Goal: Transaction & Acquisition: Purchase product/service

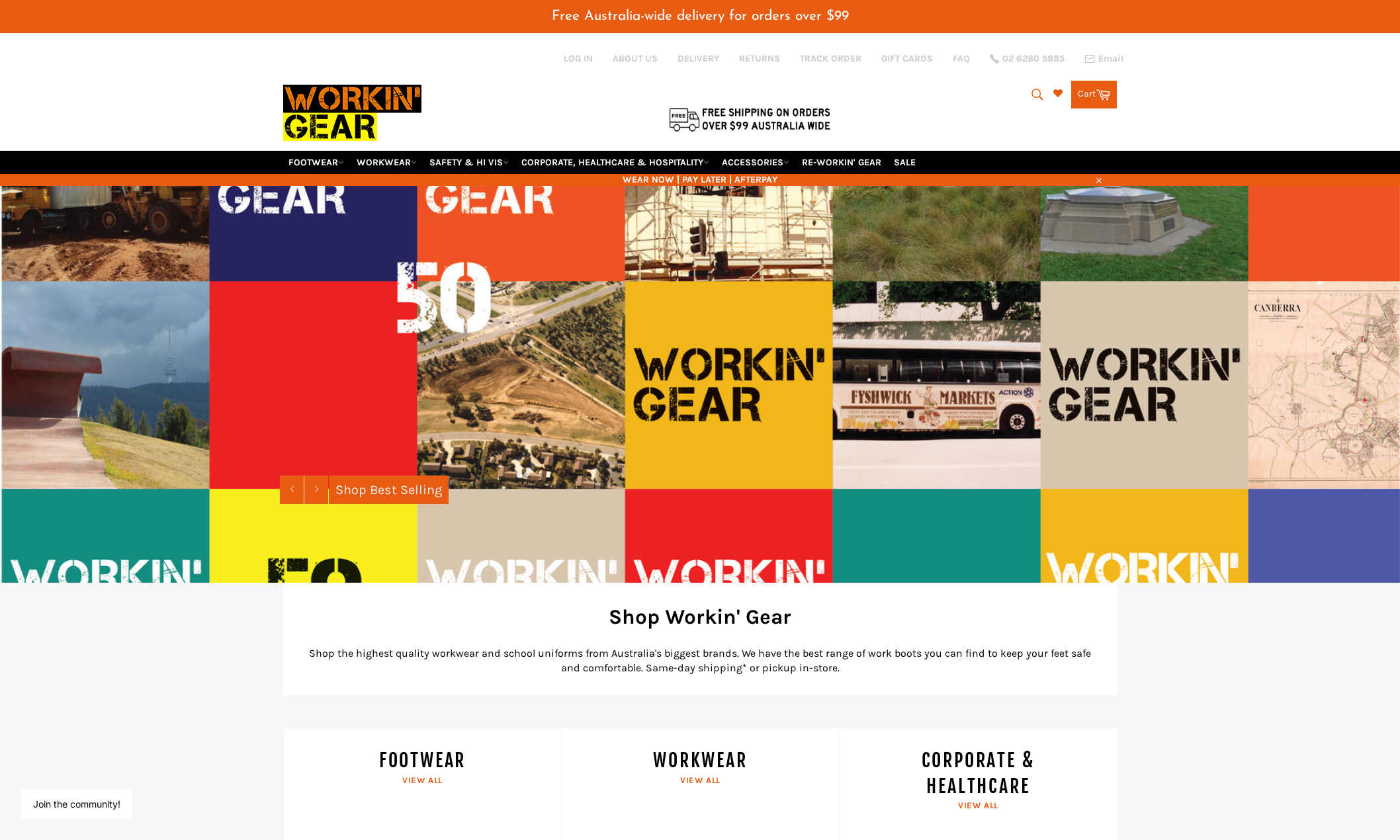
click at [1031, 93] on icon "submit" at bounding box center [1038, 95] width 15 height 15
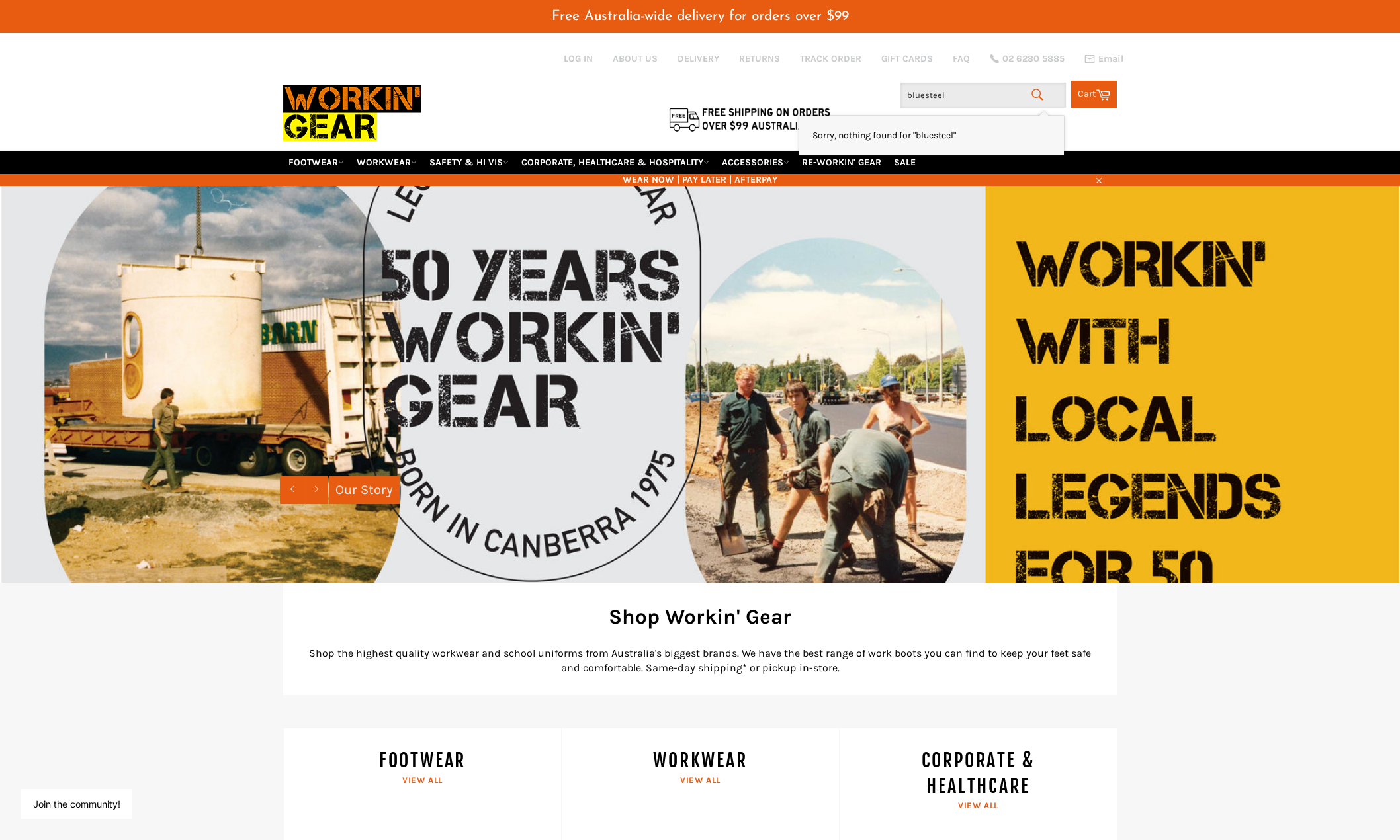
click at [916, 141] on span "Sorry, nothing found for "bluesteel"" at bounding box center [884, 135] width 143 height 11
click at [925, 93] on input "bluesteel" at bounding box center [983, 95] width 166 height 25
click at [944, 96] on input "bluesteel" at bounding box center [983, 95] width 166 height 25
type input "blue"
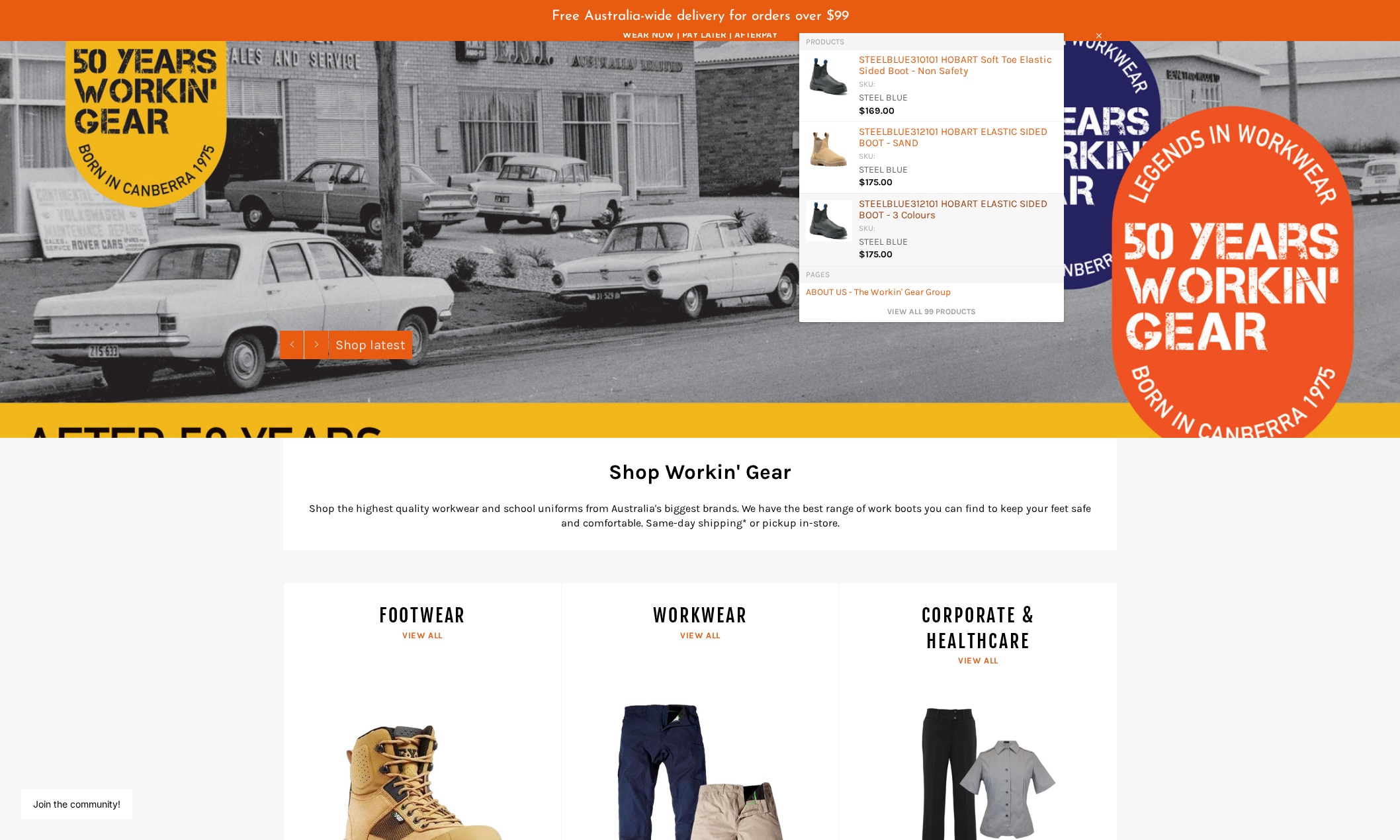
scroll to position [132, 0]
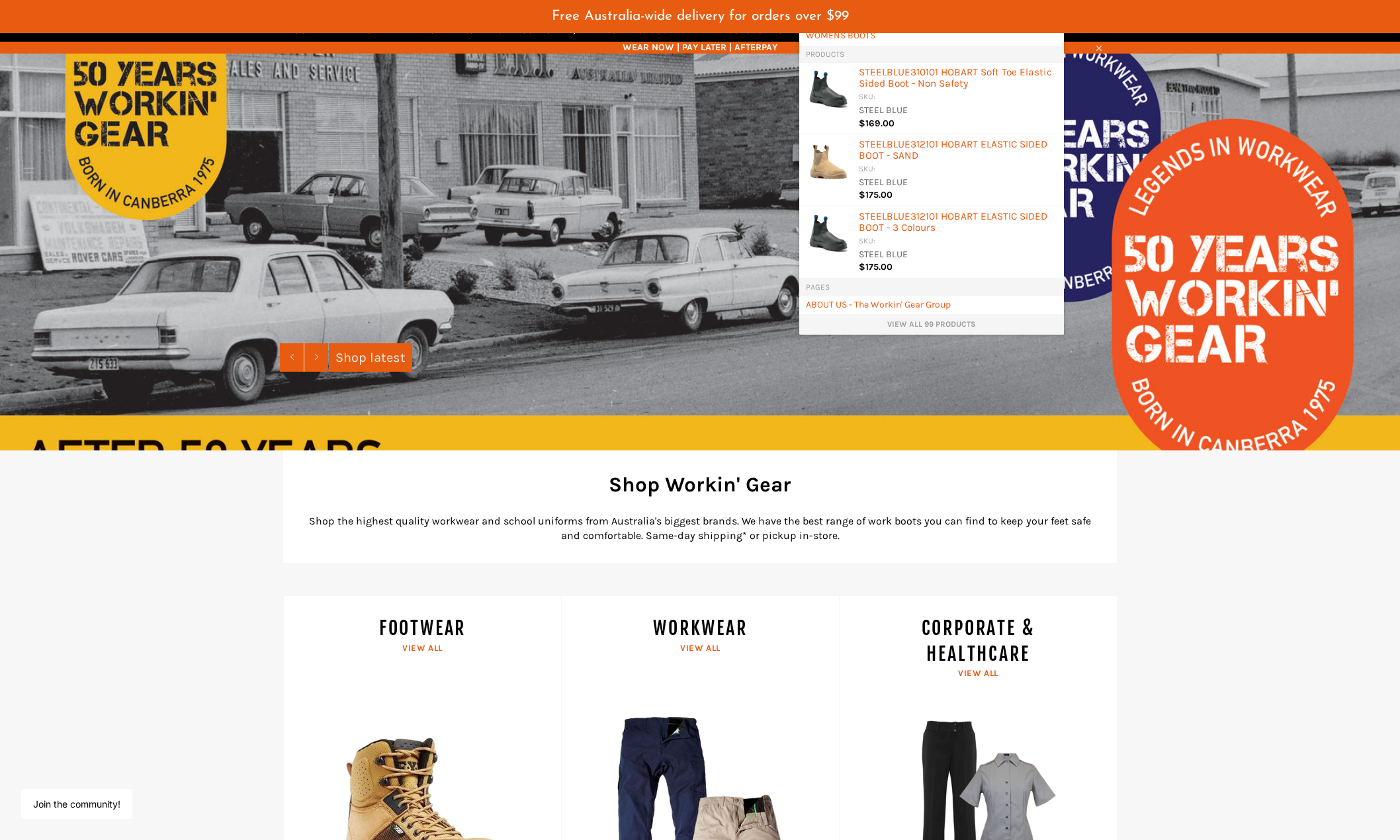
click at [962, 327] on link "View all 99 products" at bounding box center [932, 324] width 252 height 11
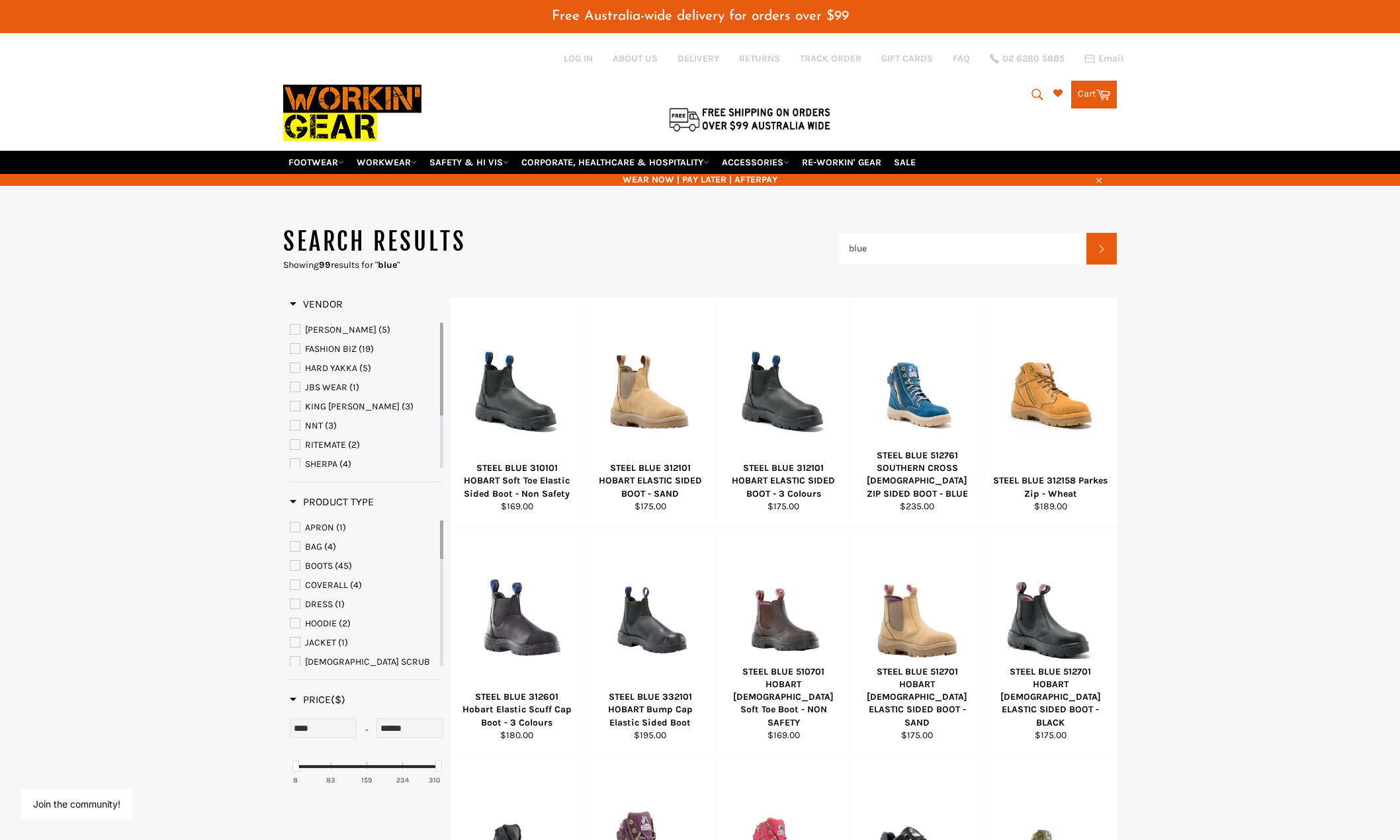
click at [291, 302] on span "Vendor" at bounding box center [316, 304] width 53 height 13
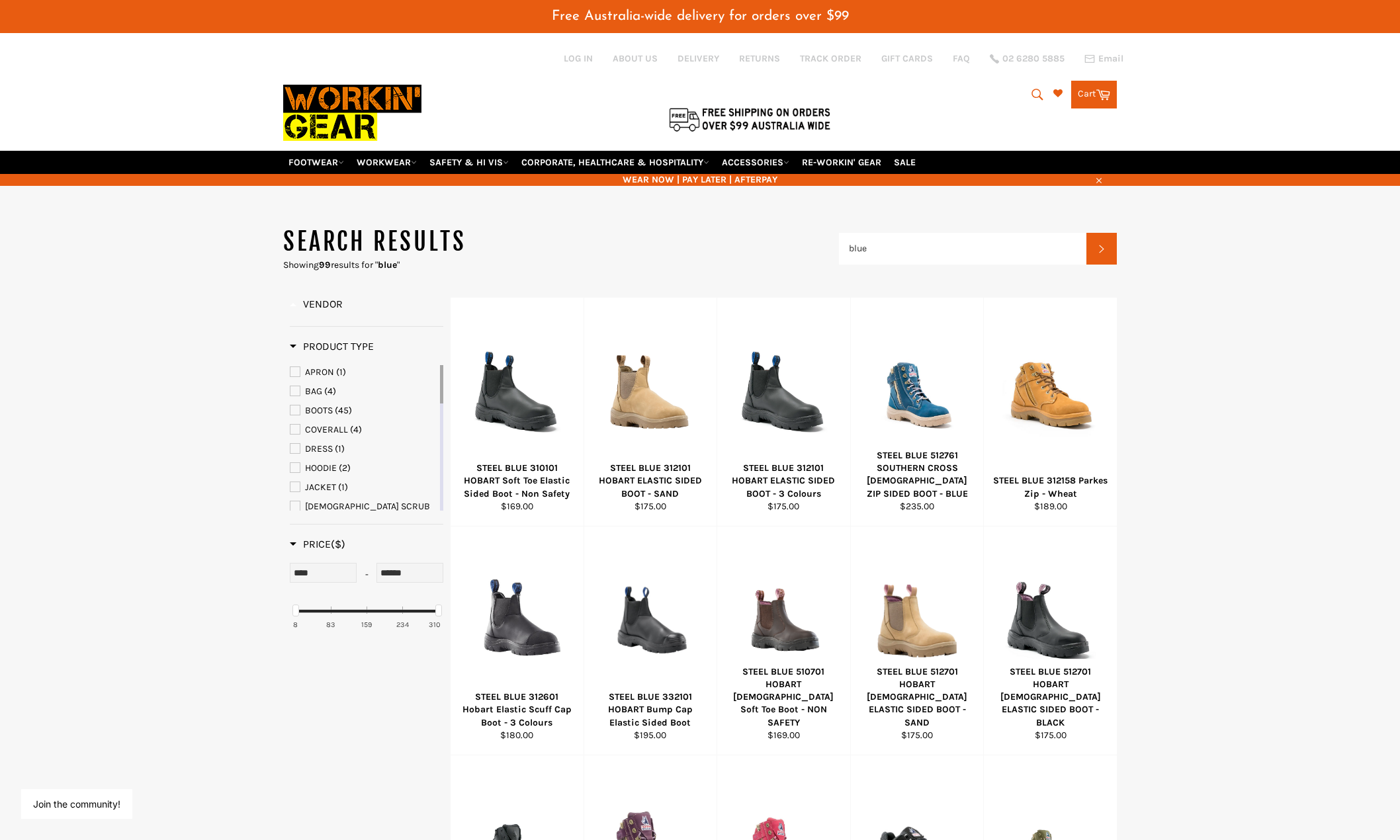
click at [291, 300] on span "Vendor" at bounding box center [316, 304] width 53 height 13
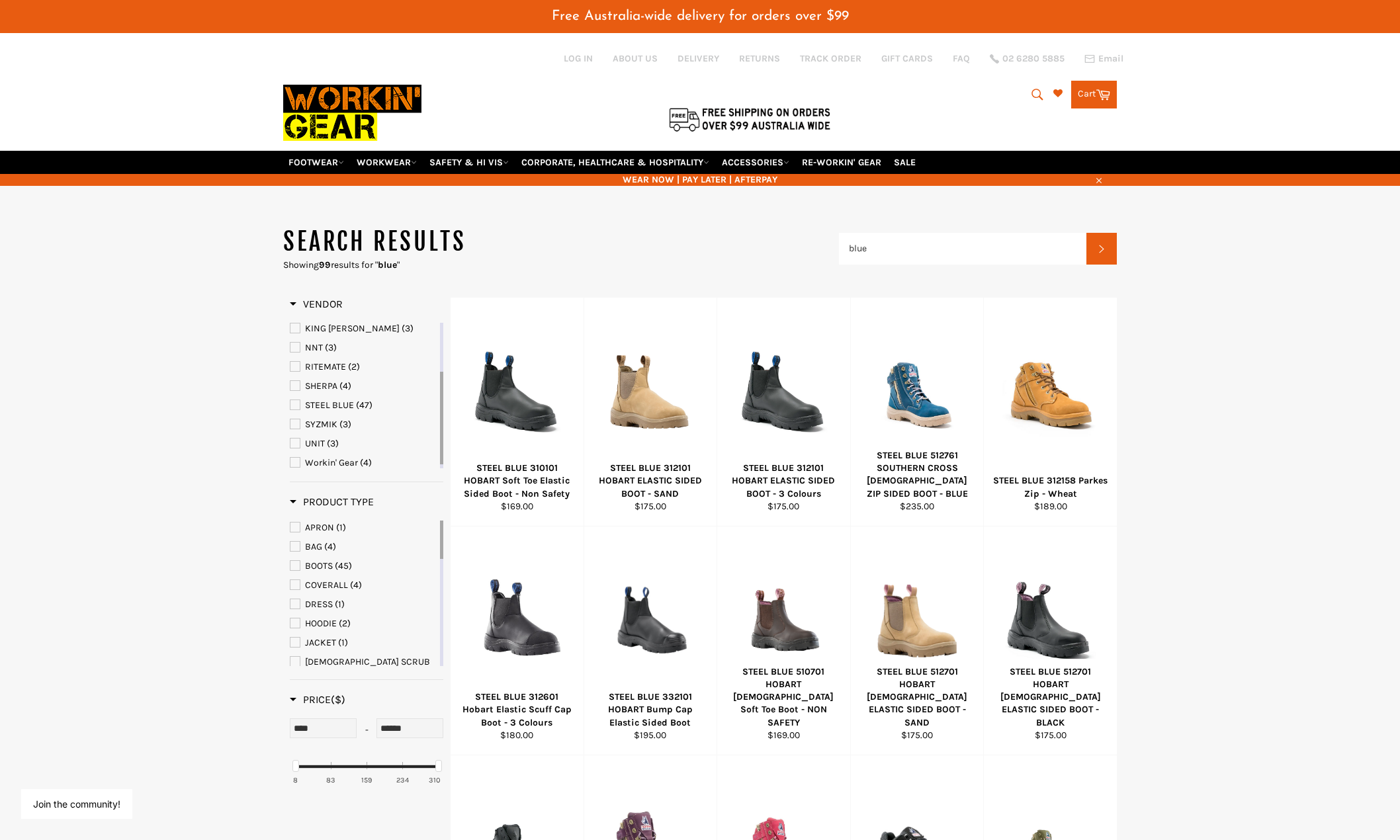
drag, startPoint x: 442, startPoint y: 382, endPoint x: 445, endPoint y: 431, distance: 49.1
click at [445, 431] on div "Vendor BISLEY (5) FASHION BIZ (19) HARD YAKKA (5) JBS WEAR (1) KING GEE (3) NNT…" at bounding box center [366, 552] width 167 height 508
click at [291, 405] on span "STEEL BLUE" at bounding box center [295, 405] width 10 height 10
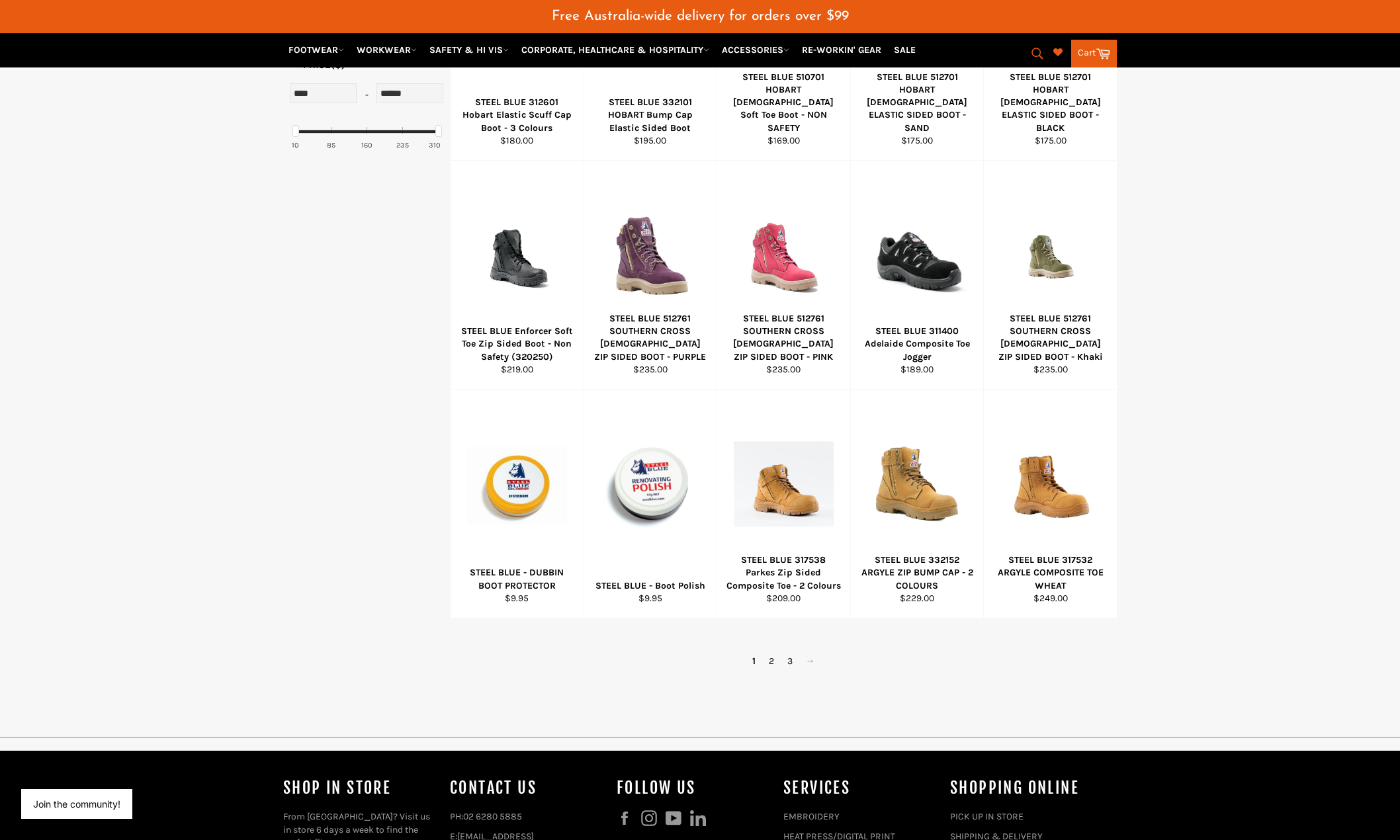
scroll to position [596, 0]
click at [781, 658] on div "1 2 3 →" at bounding box center [783, 661] width 614 height 19
click at [767, 658] on link "2" at bounding box center [771, 661] width 18 height 19
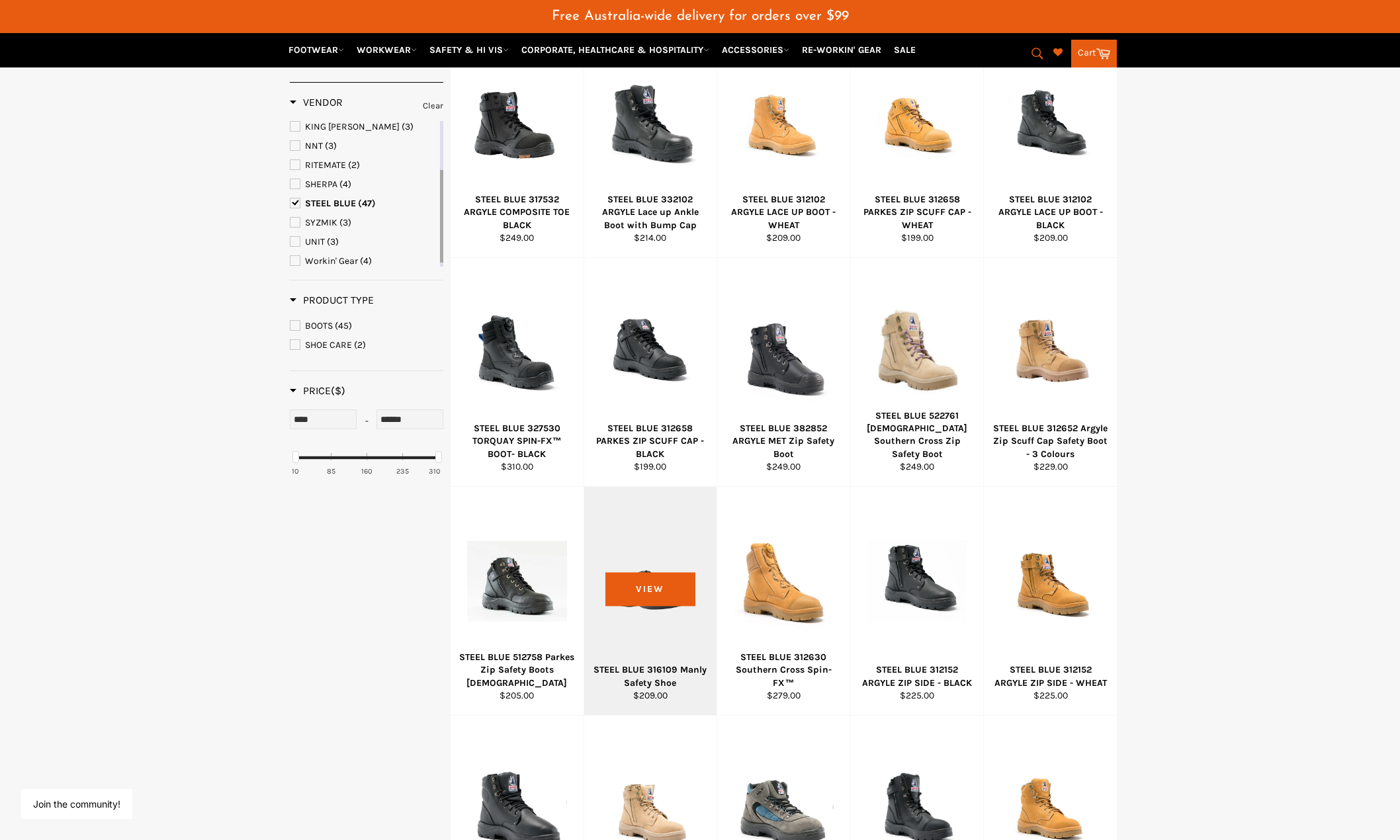
scroll to position [265, 0]
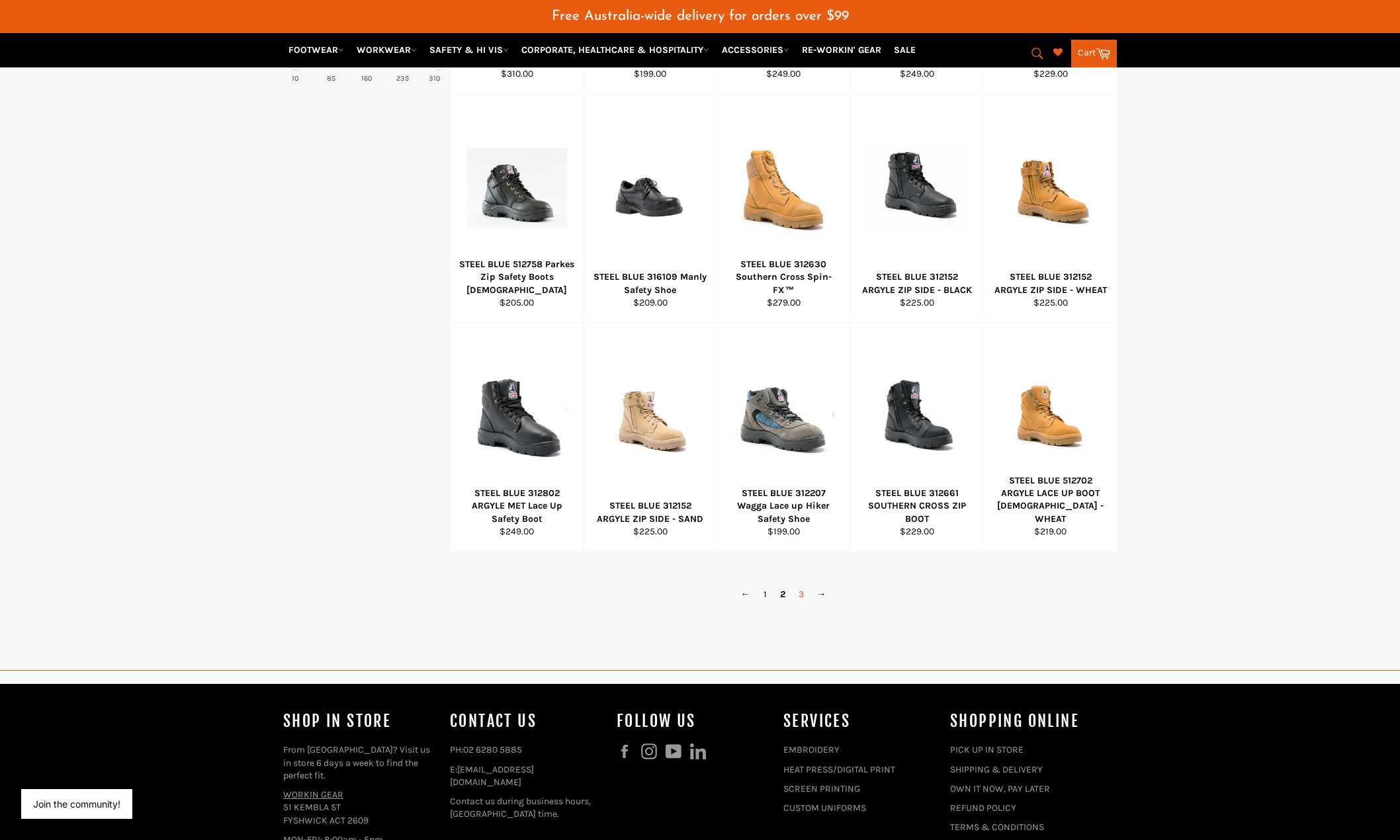
click at [801, 600] on link "3" at bounding box center [801, 594] width 18 height 19
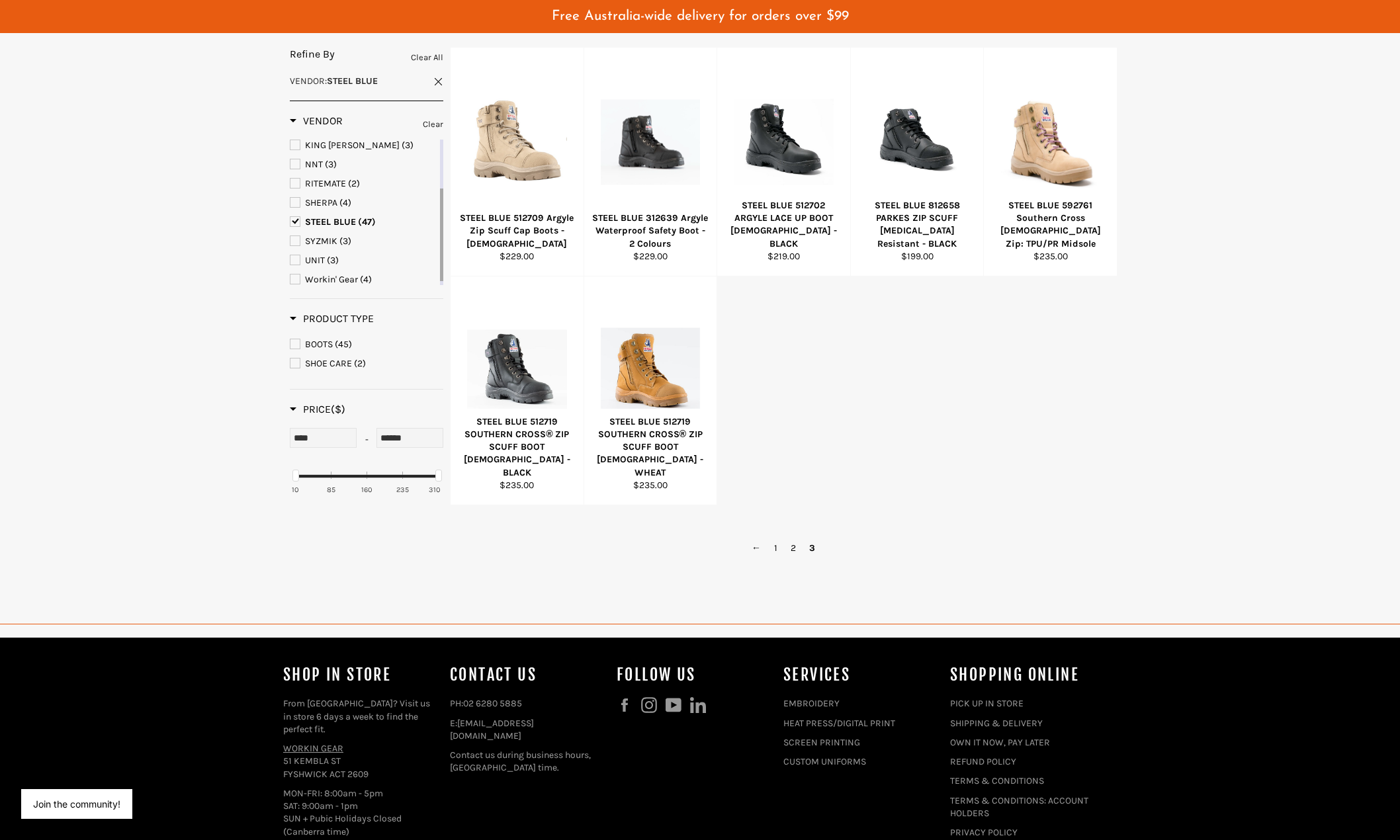
scroll to position [265, 0]
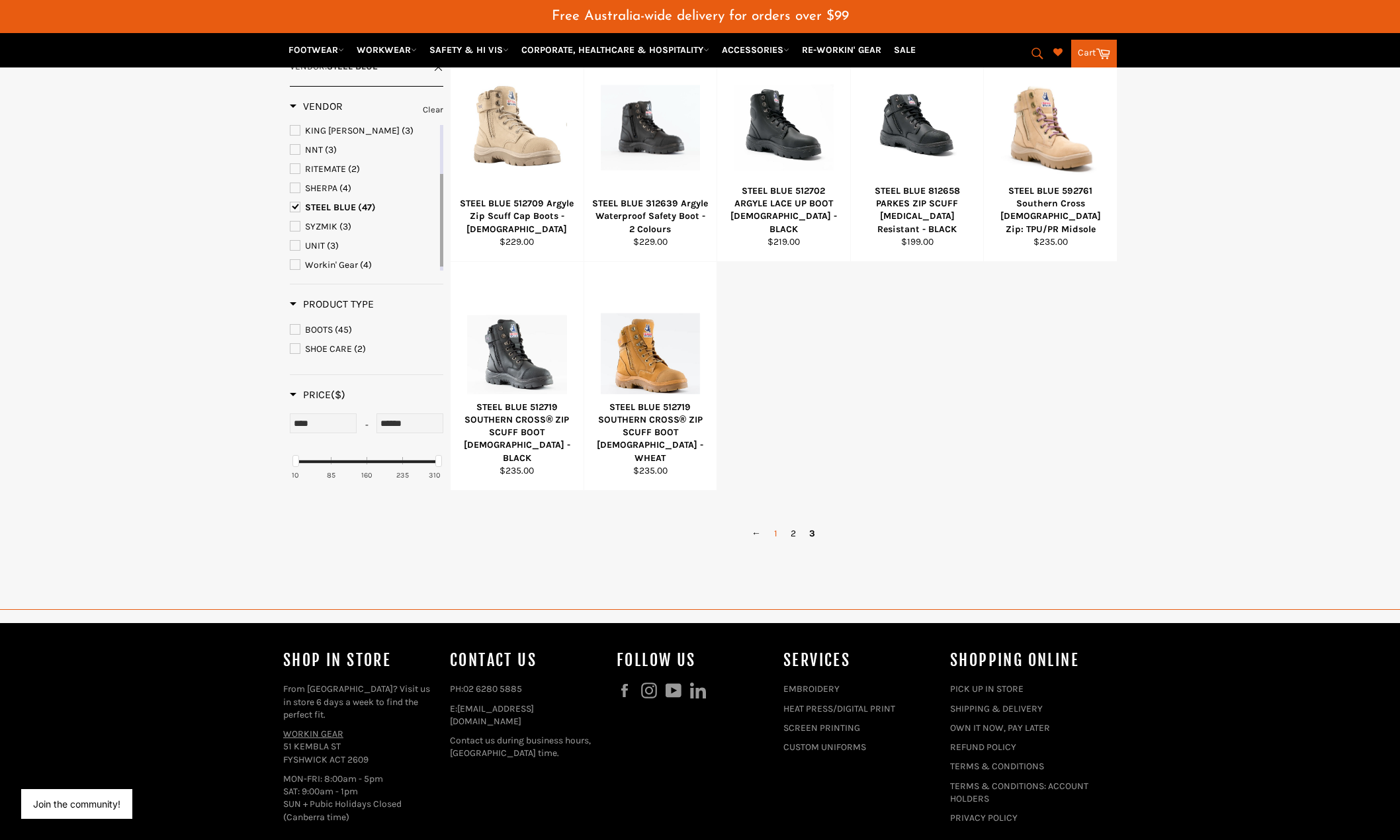
click at [776, 537] on link "1" at bounding box center [775, 533] width 16 height 19
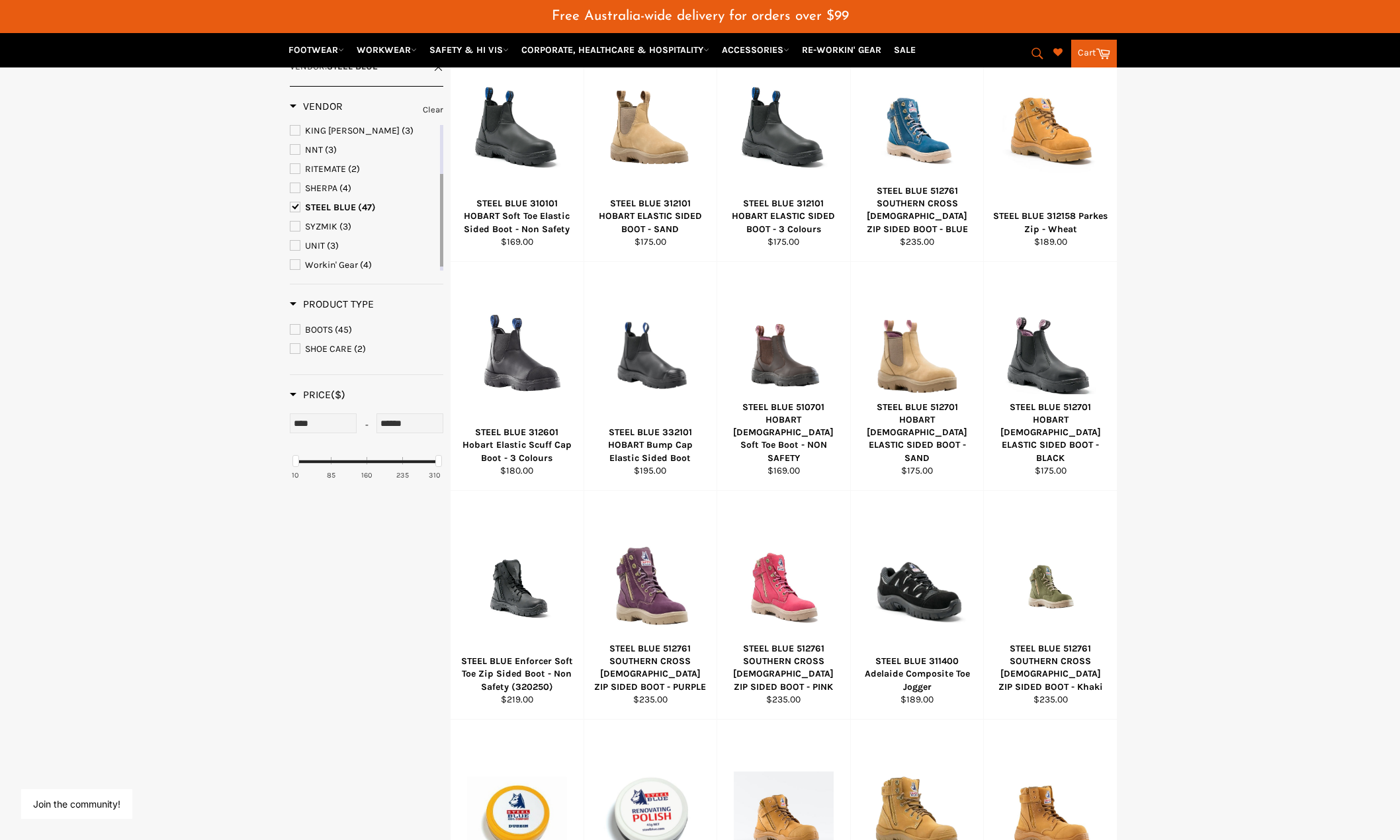
click at [332, 329] on span "BOOTS" at bounding box center [319, 330] width 28 height 11
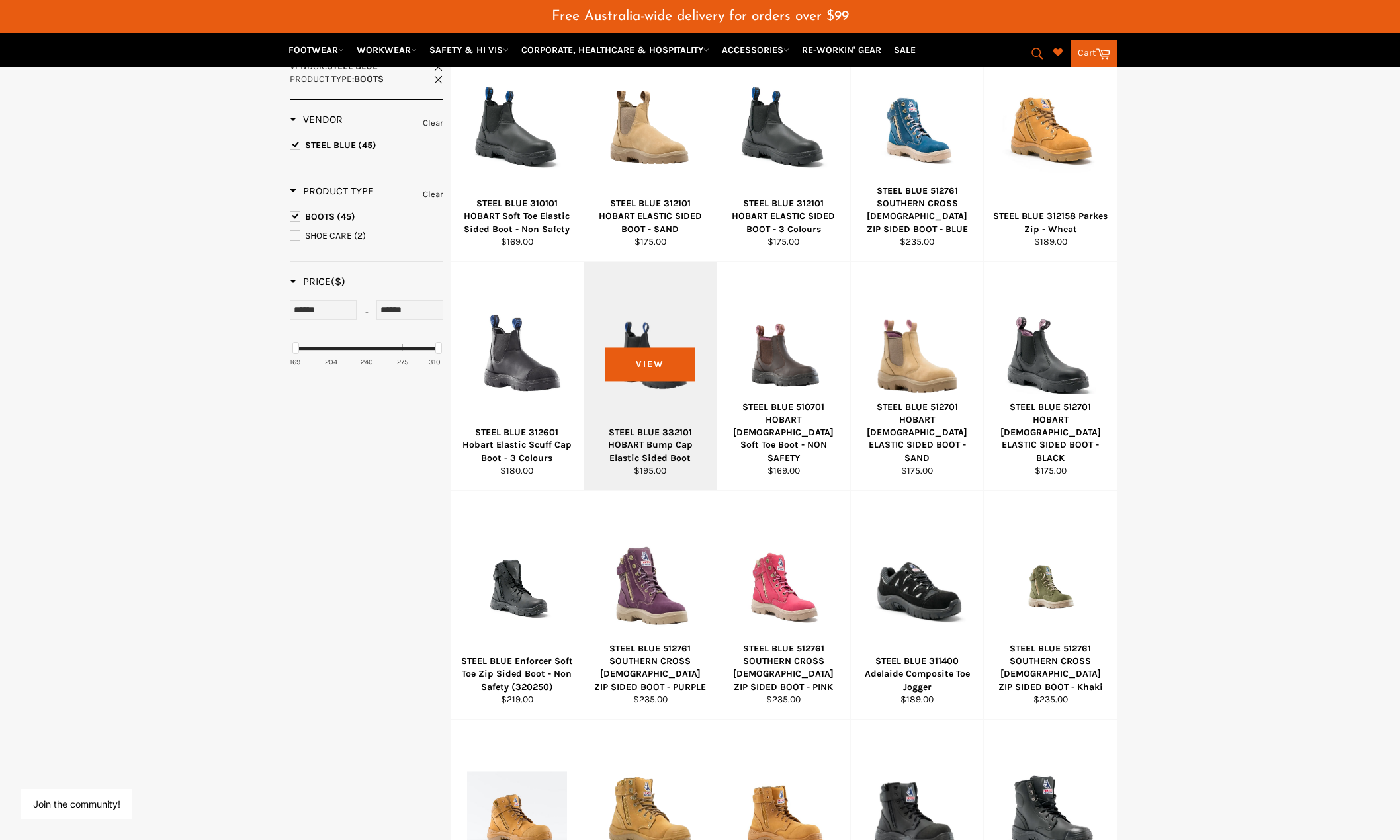
click at [655, 406] on div at bounding box center [651, 356] width 100 height 155
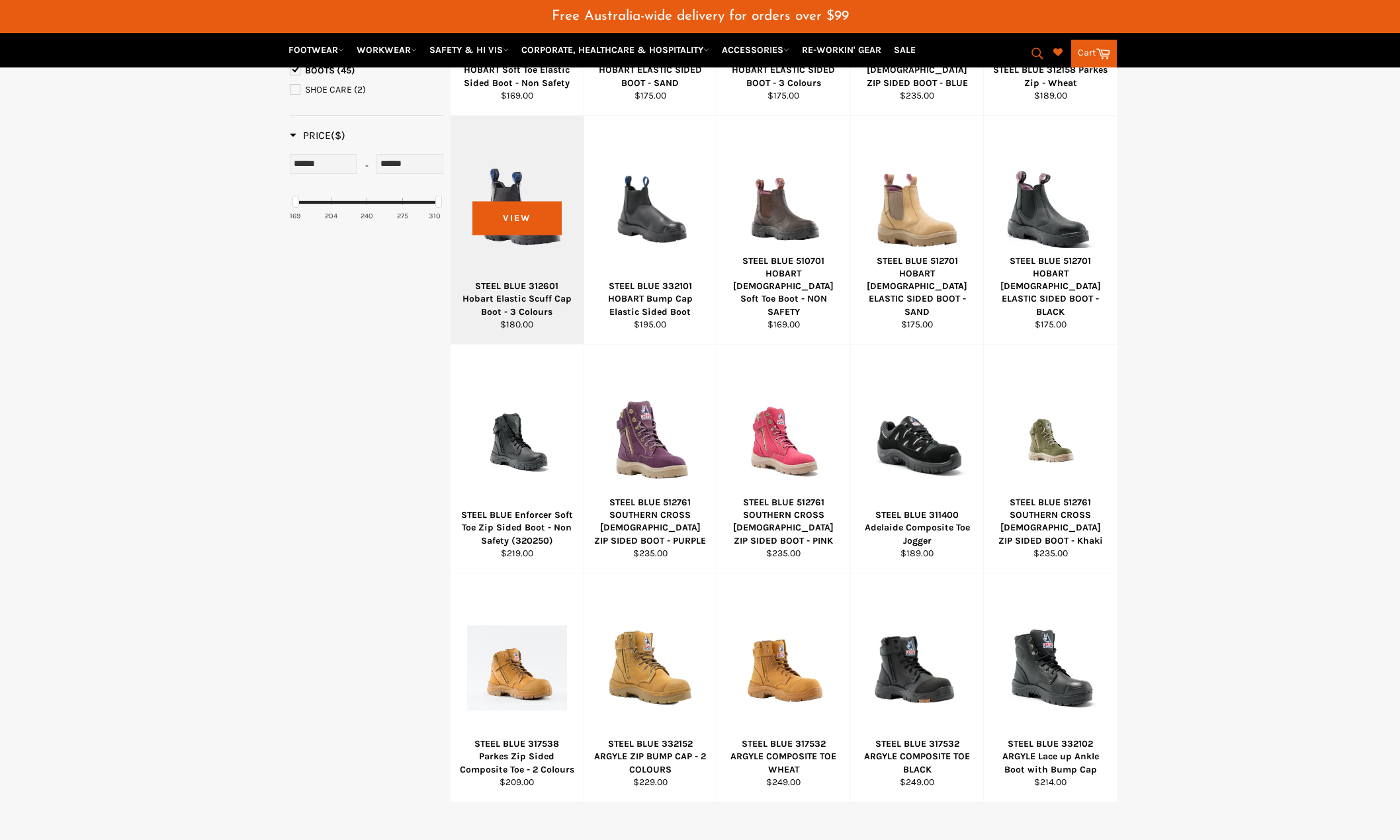
scroll to position [395, 0]
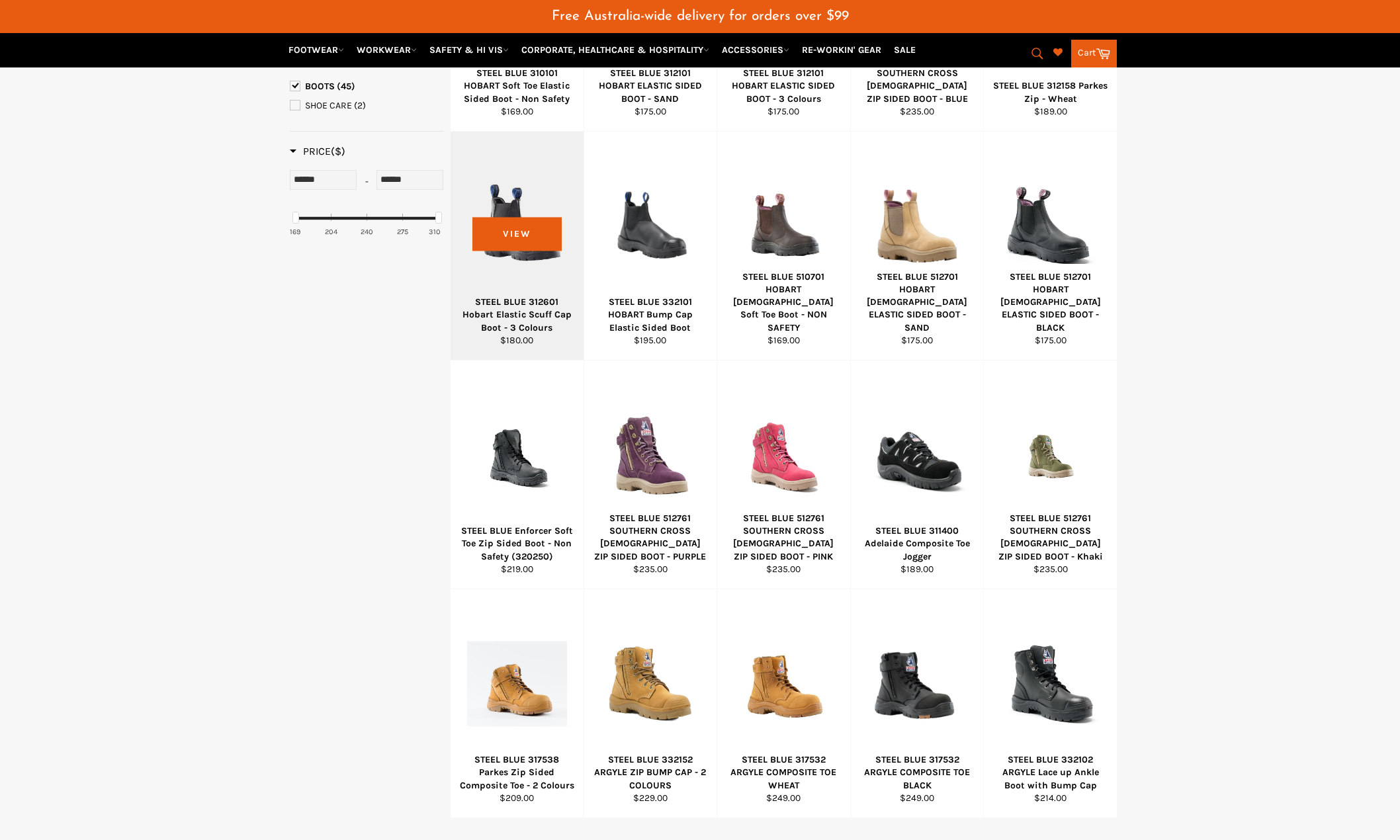
click at [511, 228] on div at bounding box center [517, 225] width 100 height 155
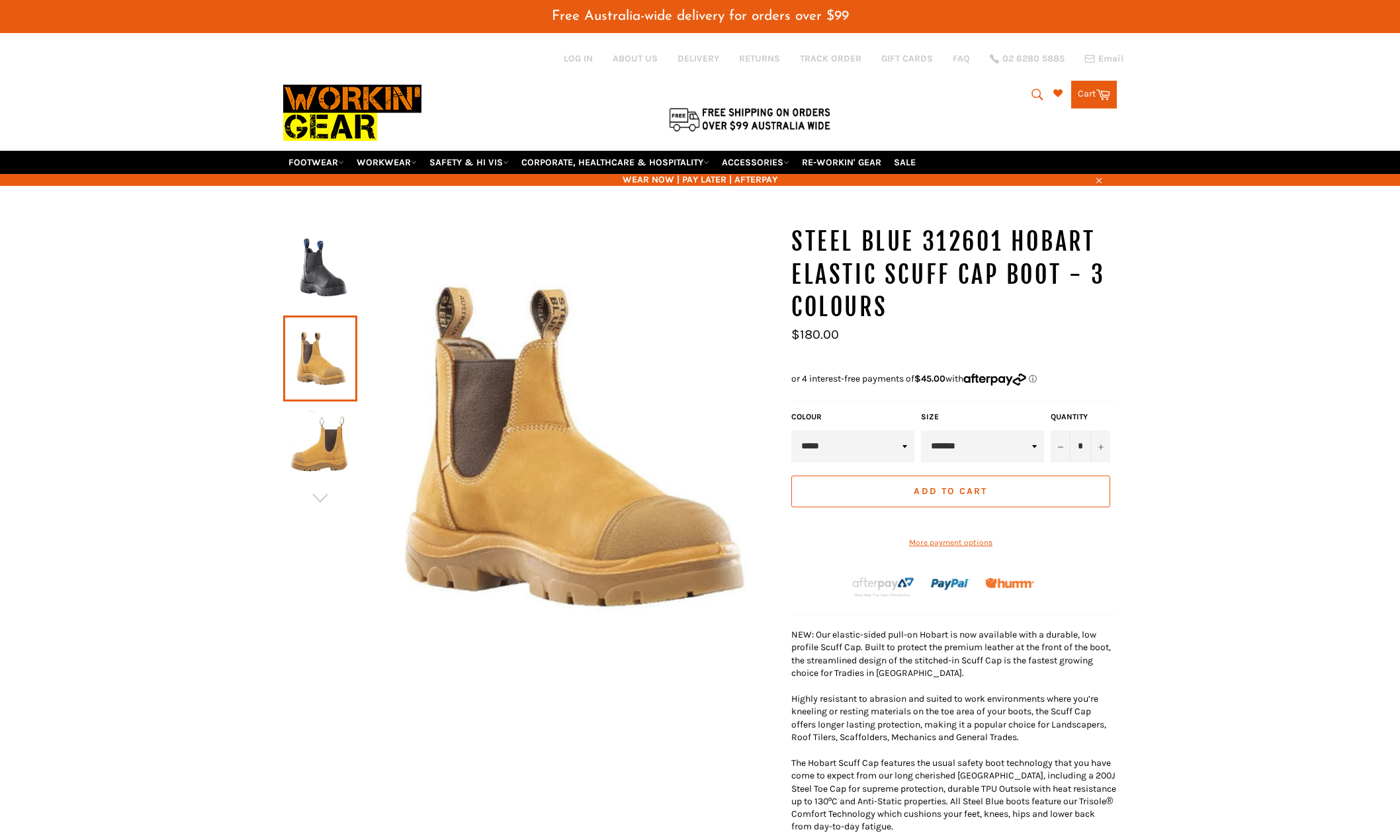
click at [335, 442] on img at bounding box center [320, 447] width 61 height 73
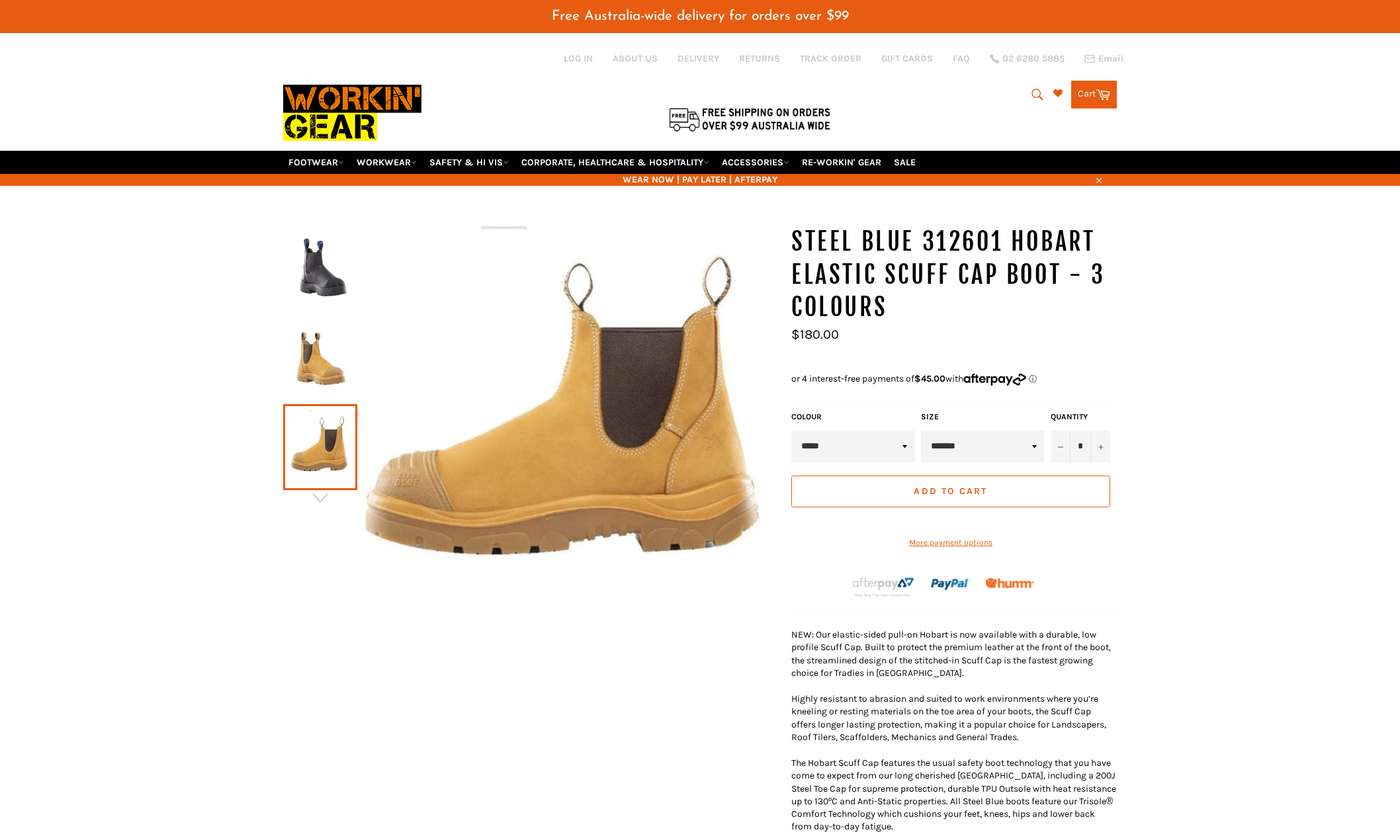
click at [343, 372] on img at bounding box center [320, 358] width 61 height 73
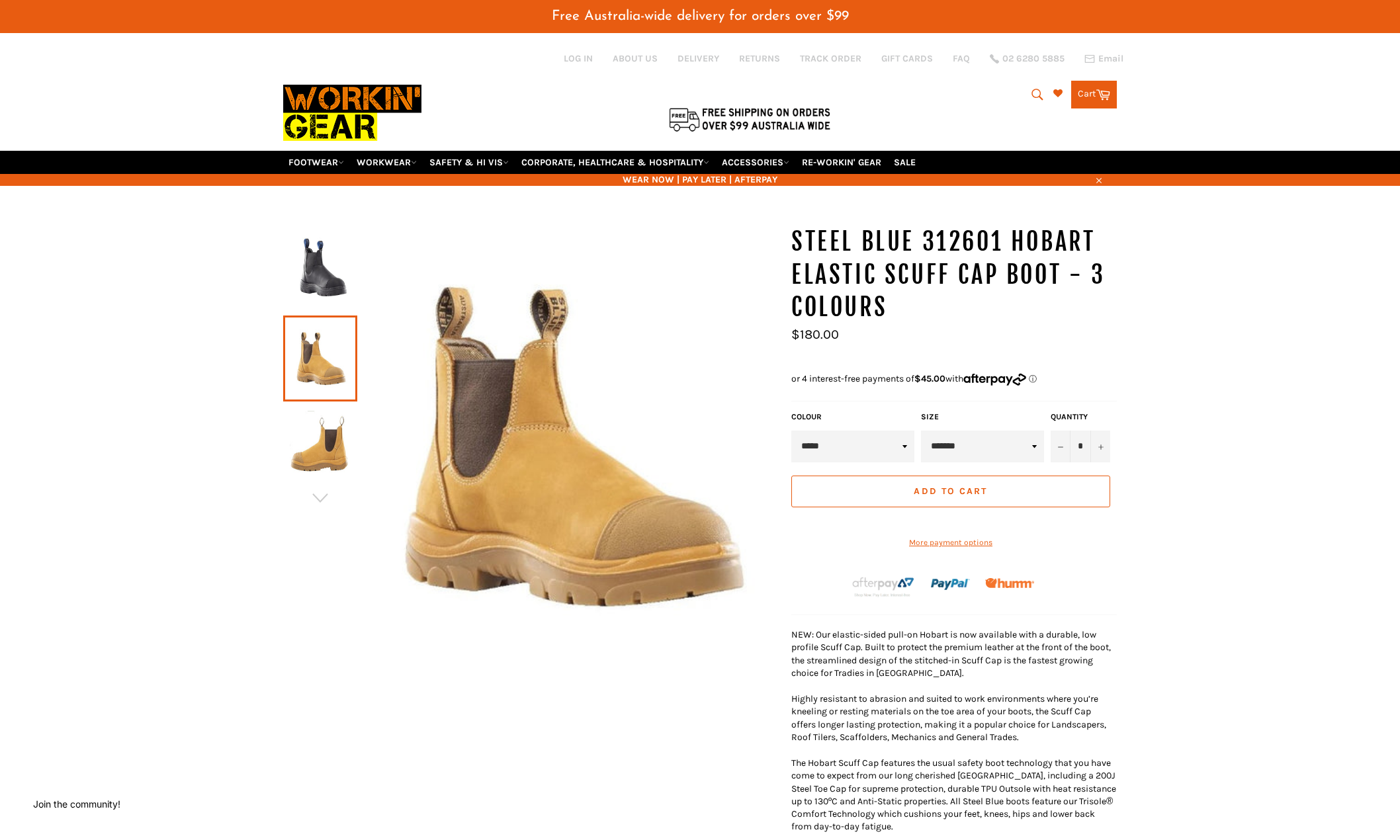
click at [963, 455] on select "**********" at bounding box center [982, 446] width 123 height 32
select select "*********"
click at [921, 431] on select "**********" at bounding box center [982, 446] width 123 height 32
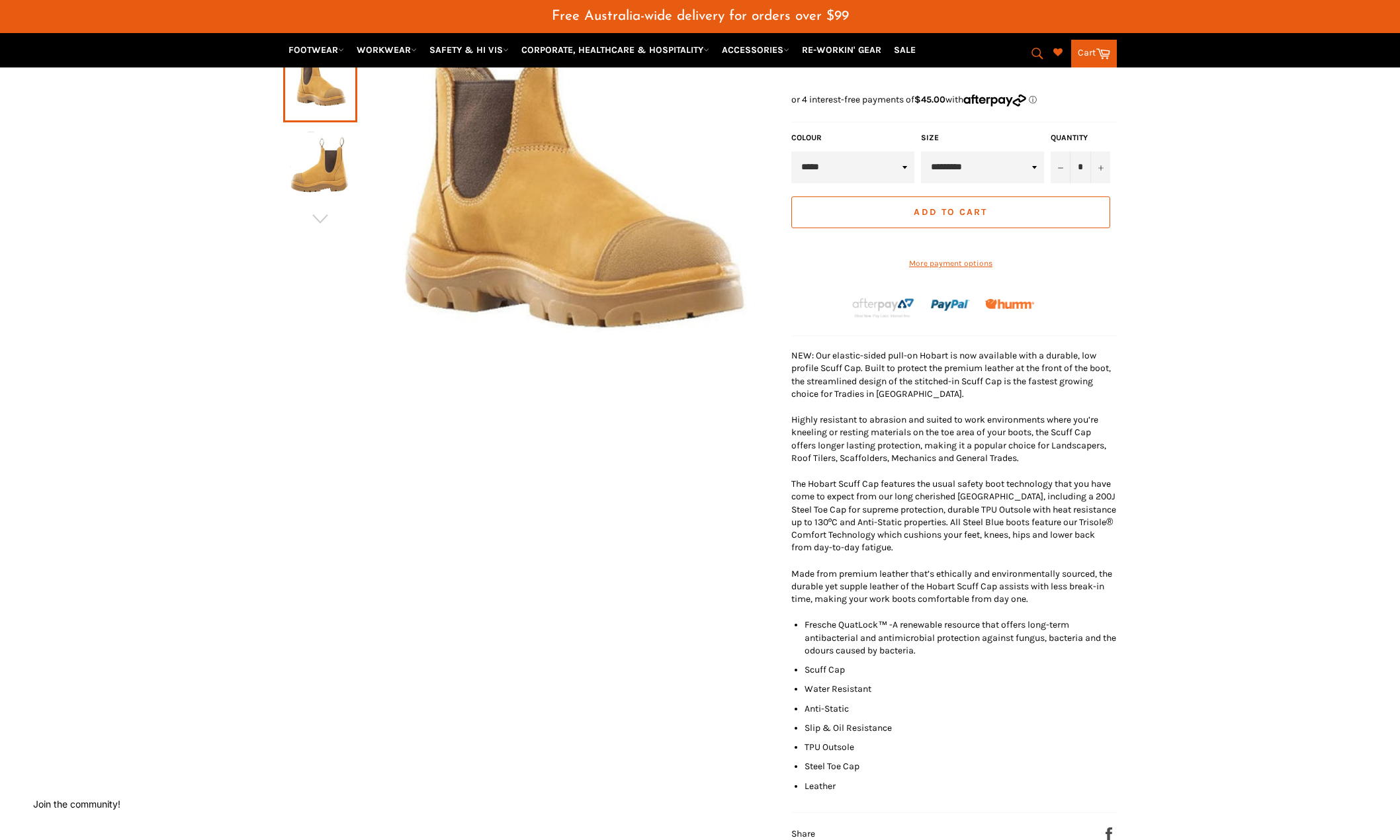
scroll to position [66, 0]
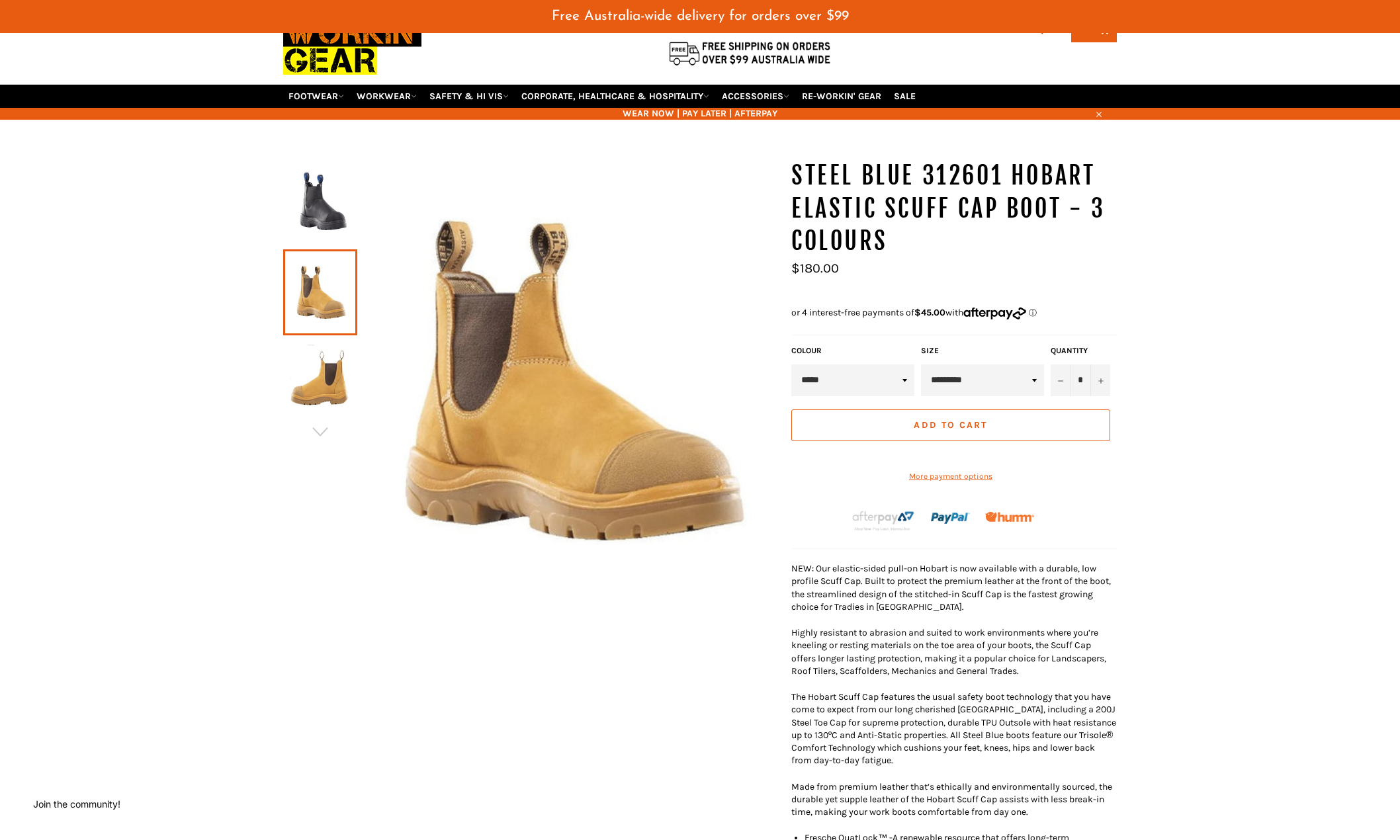
click at [327, 373] on img at bounding box center [320, 381] width 61 height 73
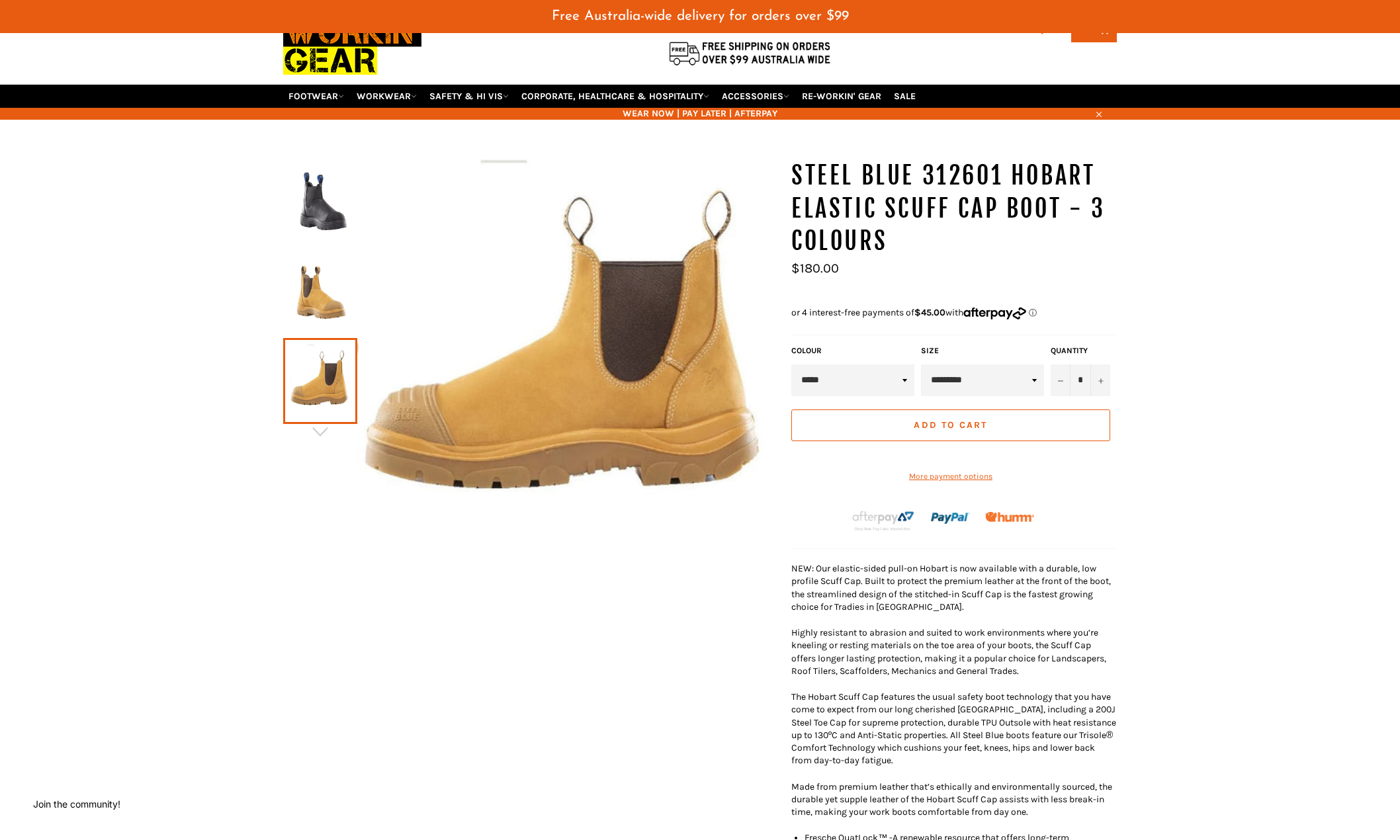
click at [346, 313] on img at bounding box center [320, 292] width 61 height 73
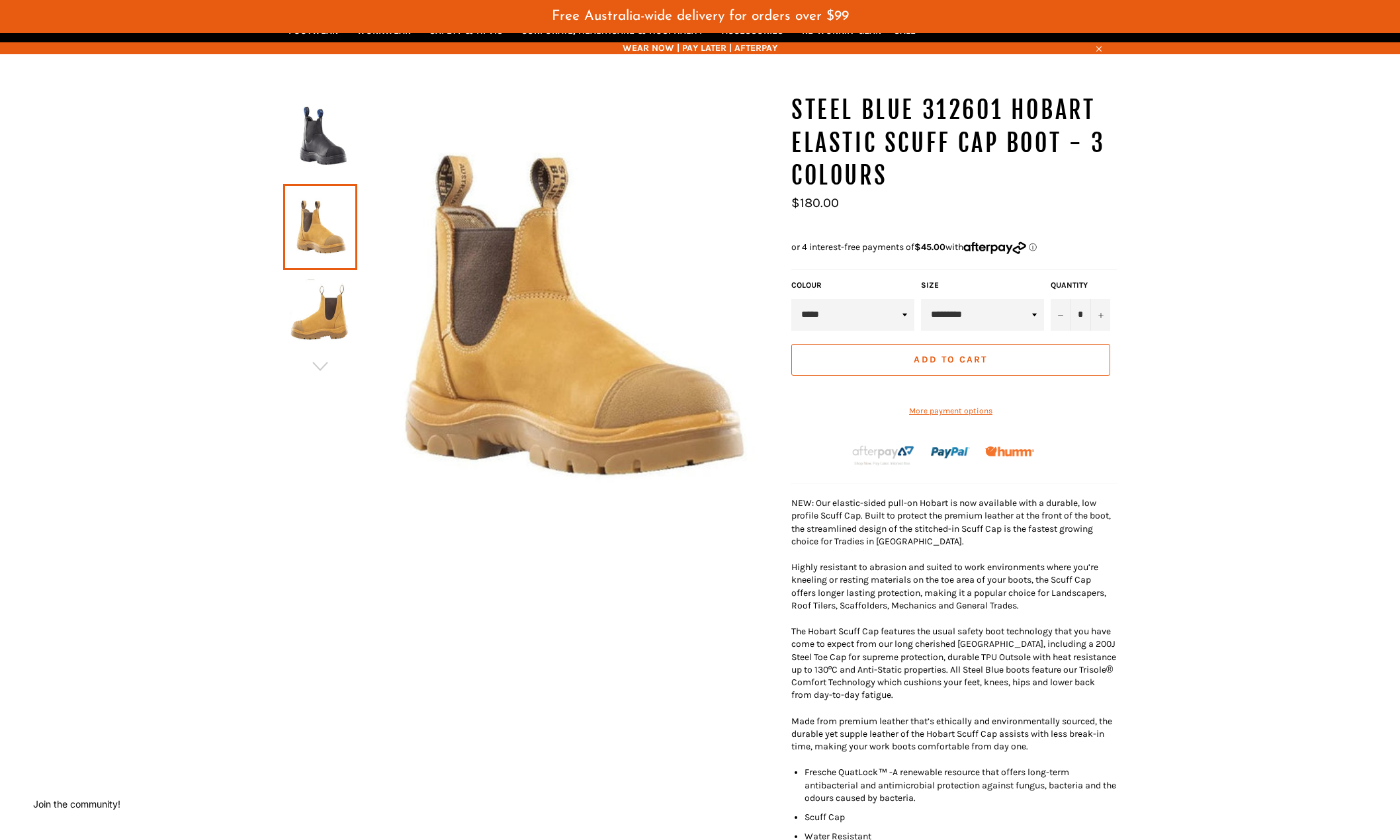
scroll to position [132, 0]
click at [341, 322] on img at bounding box center [320, 314] width 61 height 73
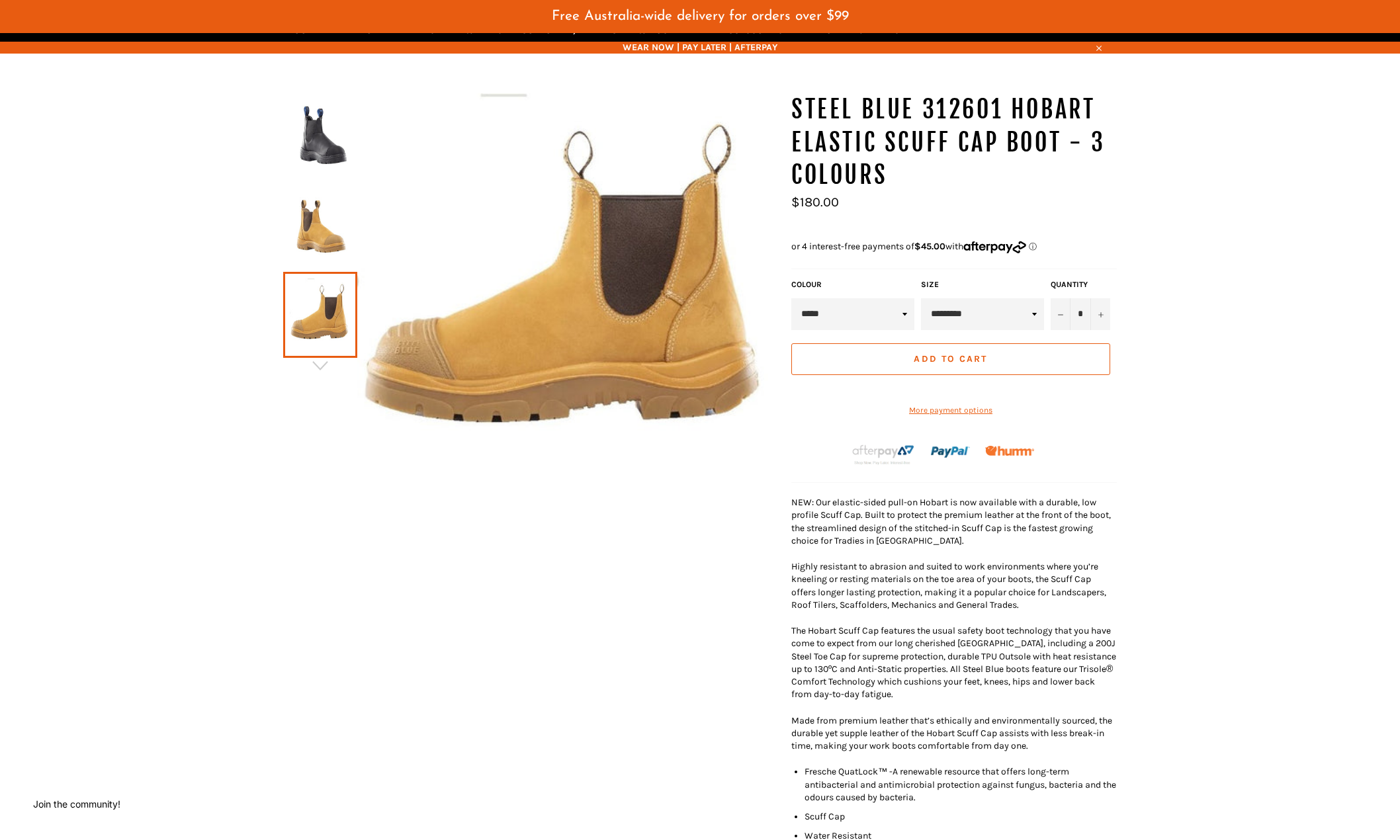
click at [323, 255] on img at bounding box center [320, 226] width 61 height 73
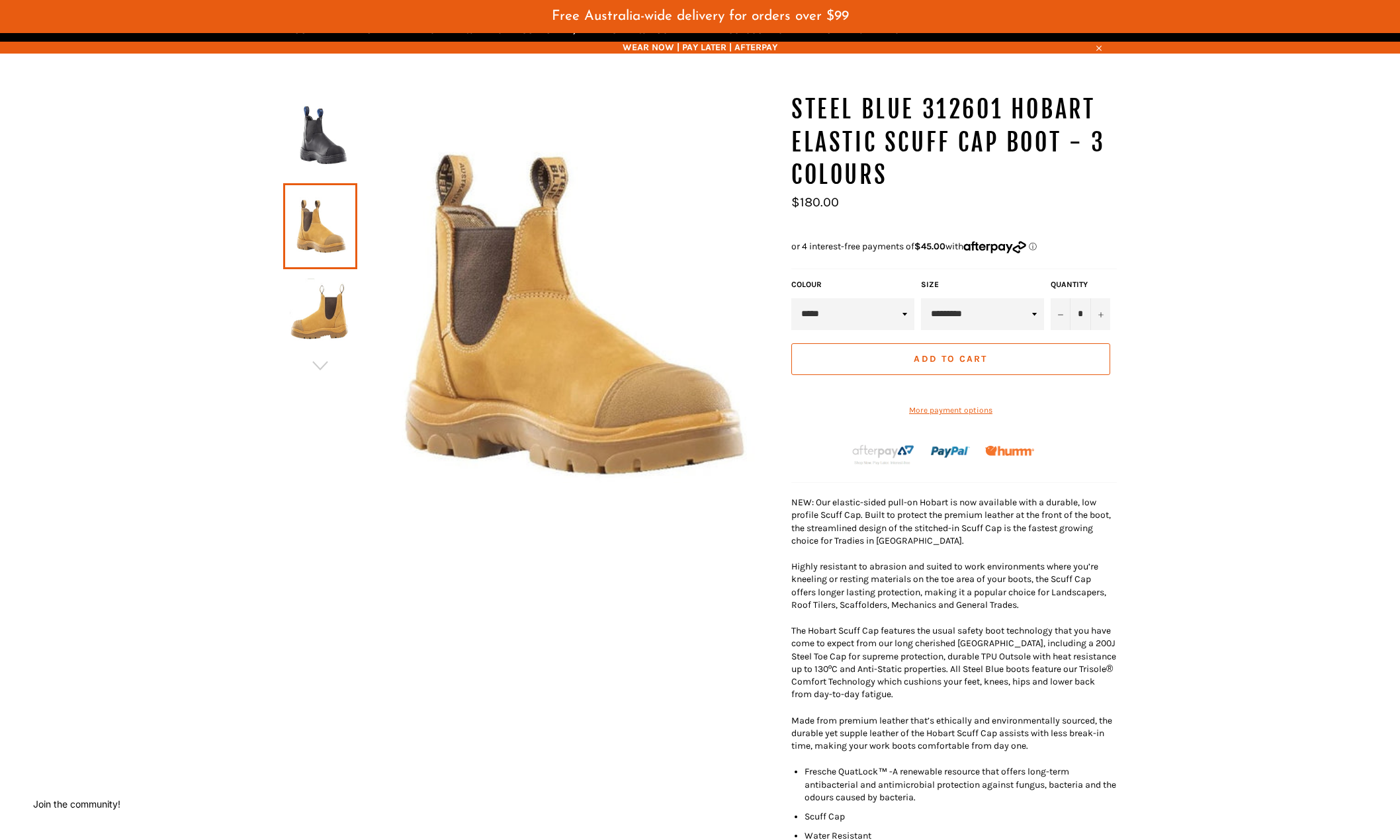
click at [333, 308] on img at bounding box center [320, 315] width 61 height 73
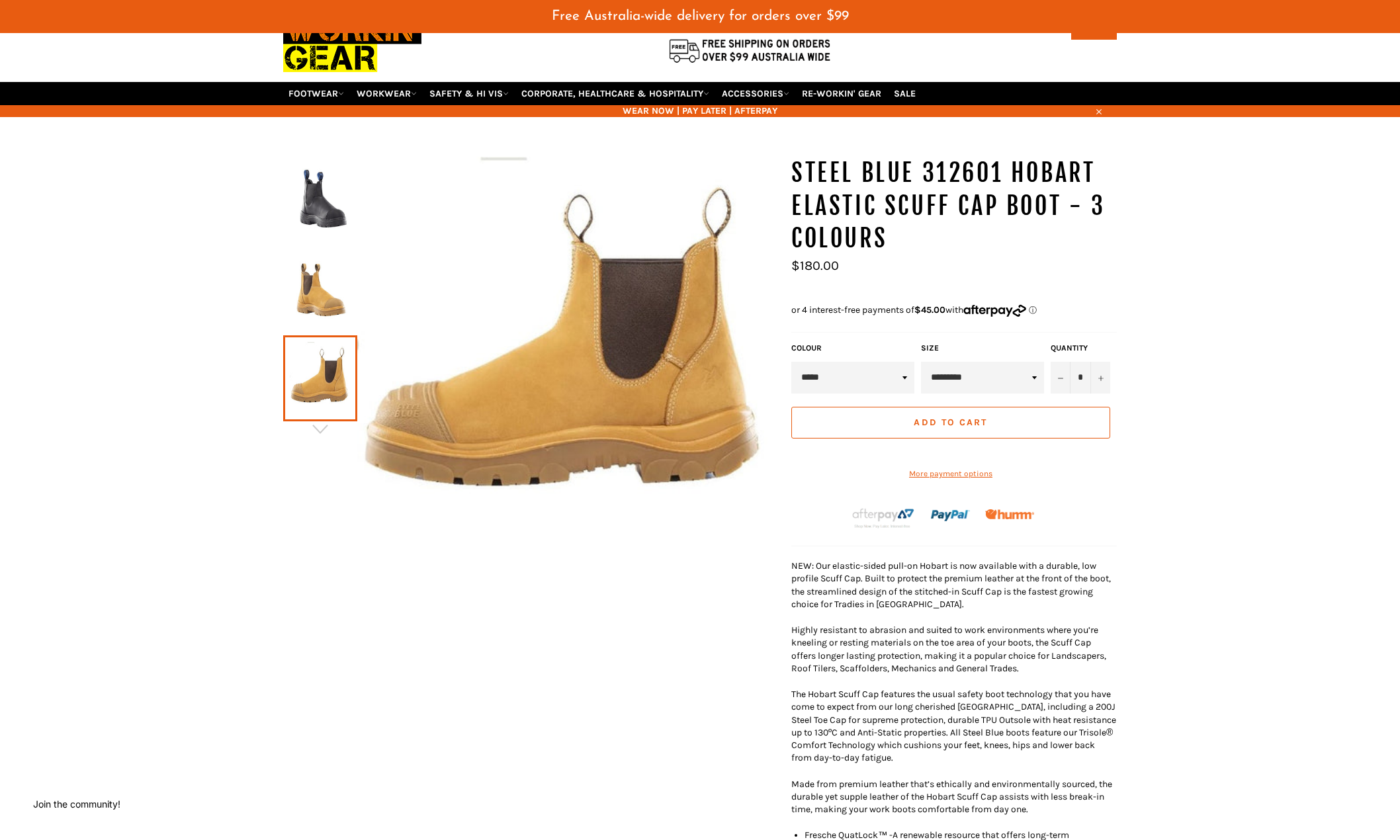
scroll to position [66, 0]
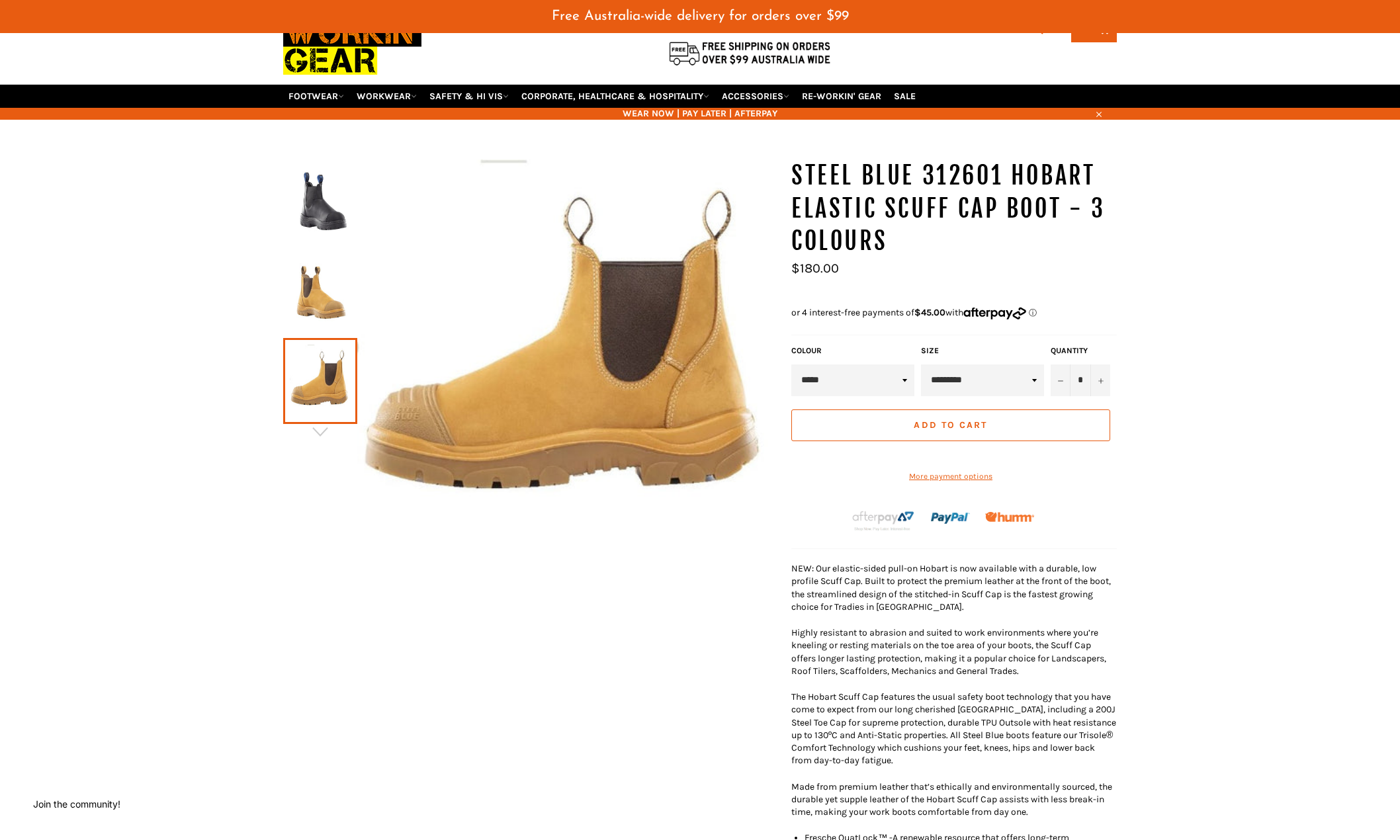
click at [940, 426] on span "Add to Cart" at bounding box center [950, 424] width 74 height 11
